Goal: Information Seeking & Learning: Learn about a topic

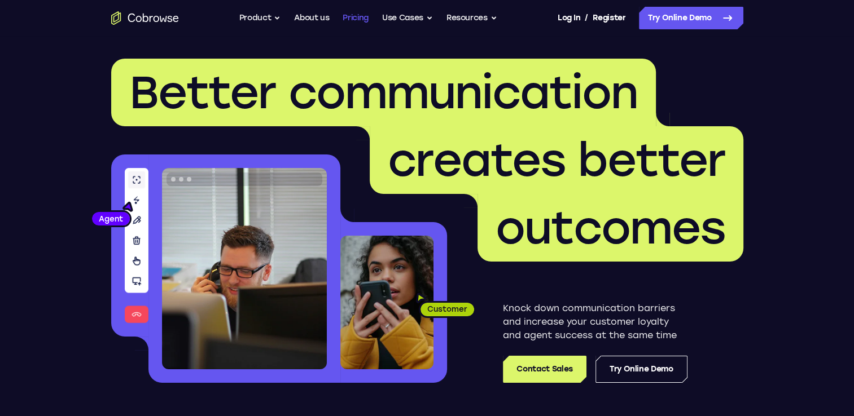
click at [354, 20] on link "Pricing" at bounding box center [355, 18] width 26 height 23
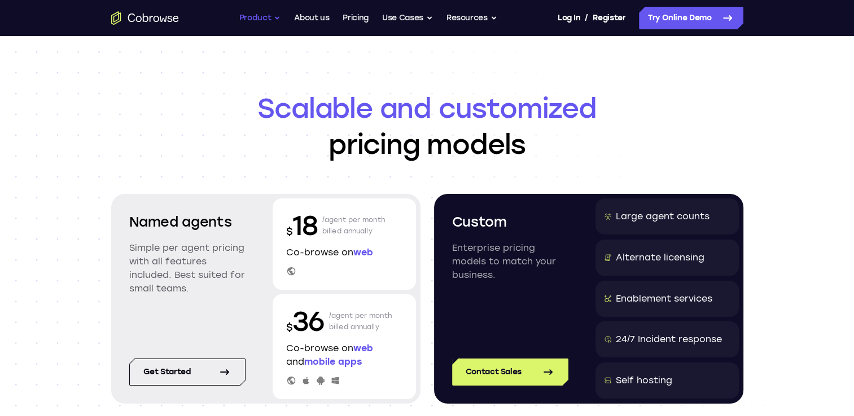
click at [264, 19] on button "Product" at bounding box center [260, 18] width 42 height 23
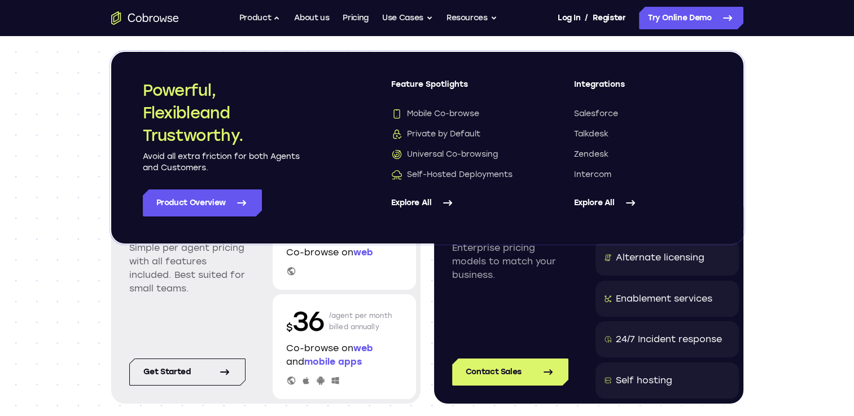
click at [115, 179] on div "Go back Powerful, Flexible and Trustworthy. Avoid all extra friction for both A…" at bounding box center [427, 148] width 632 height 192
click at [79, 42] on header "Scalable and customized pricing models Named agents Simple per agent pricing wi…" at bounding box center [427, 269] width 722 height 467
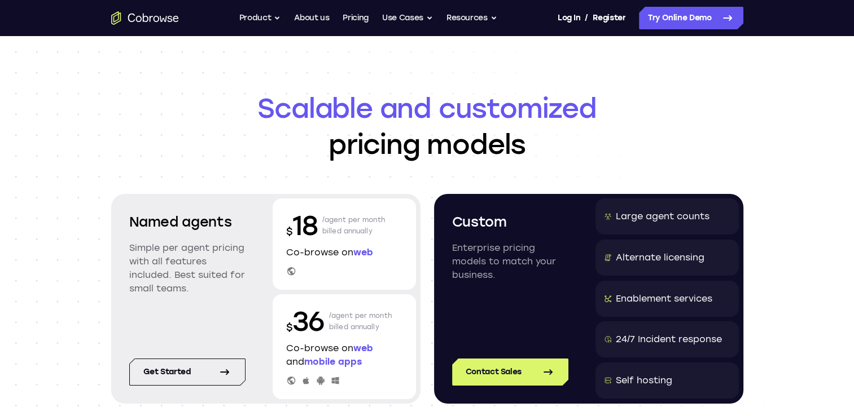
click at [156, 18] on icon "Go to the home page" at bounding box center [145, 18] width 68 height 14
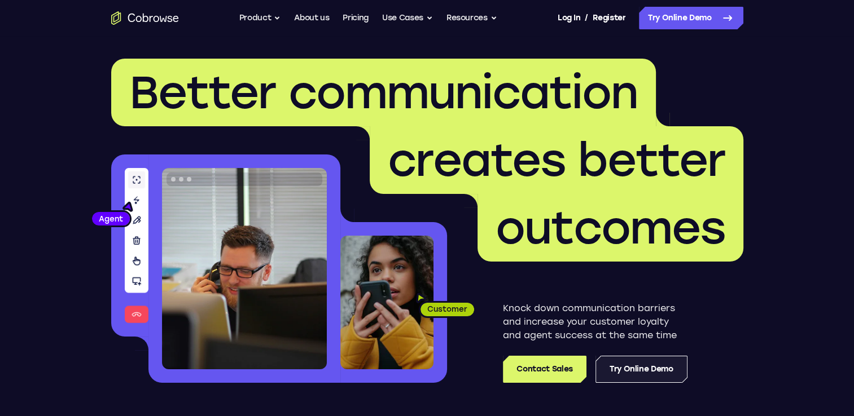
click at [628, 367] on link "Try Online Demo" at bounding box center [641, 369] width 92 height 27
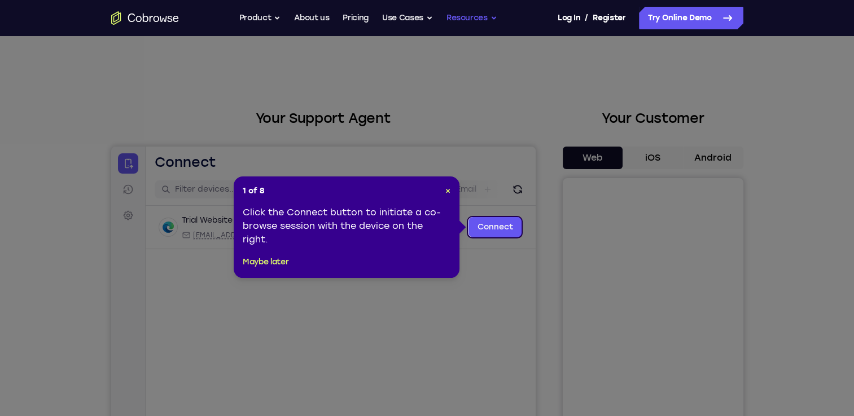
click at [485, 23] on button "Resources" at bounding box center [471, 18] width 51 height 23
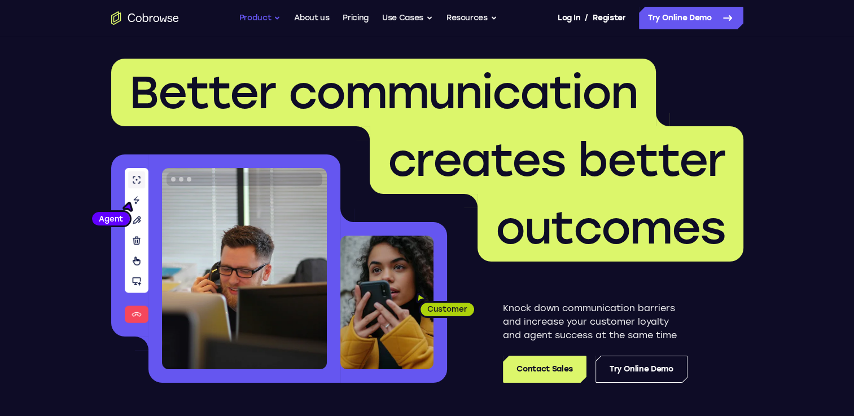
click at [253, 21] on button "Product" at bounding box center [260, 18] width 42 height 23
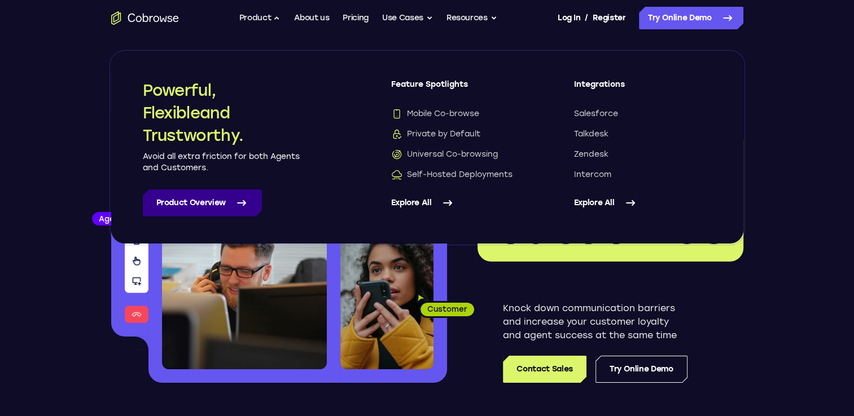
click at [202, 206] on link "Product Overview" at bounding box center [202, 203] width 119 height 27
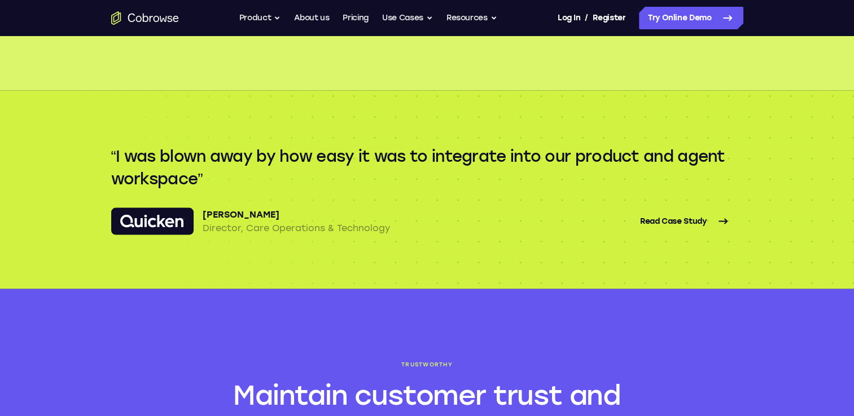
scroll to position [2539, 0]
